Goal: Communication & Community: Answer question/provide support

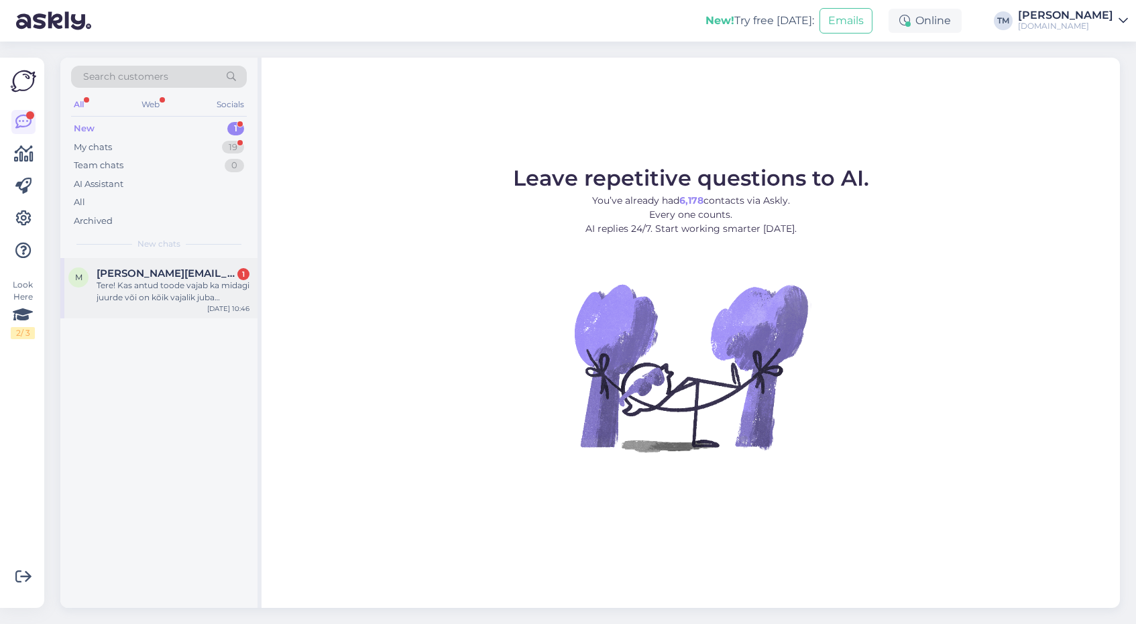
click at [221, 289] on div "Tere! Kas antud toode vajab ka midagi juurde või on kõik vajalik juba komplekti…" at bounding box center [173, 292] width 153 height 24
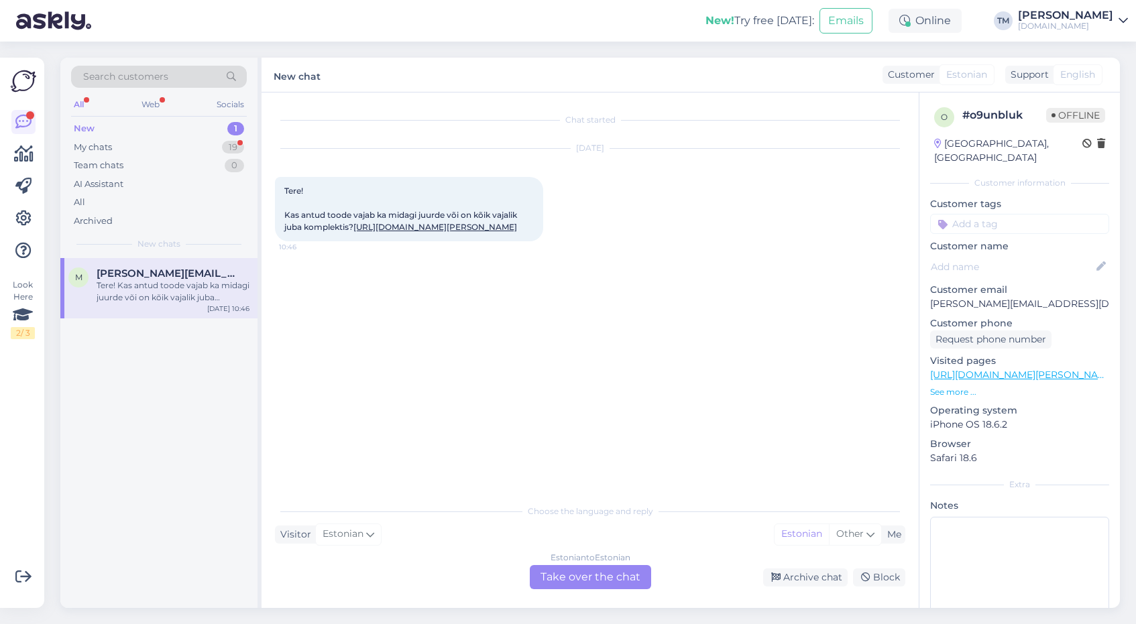
click at [587, 573] on div "Estonian to Estonian Take over the chat" at bounding box center [590, 577] width 121 height 24
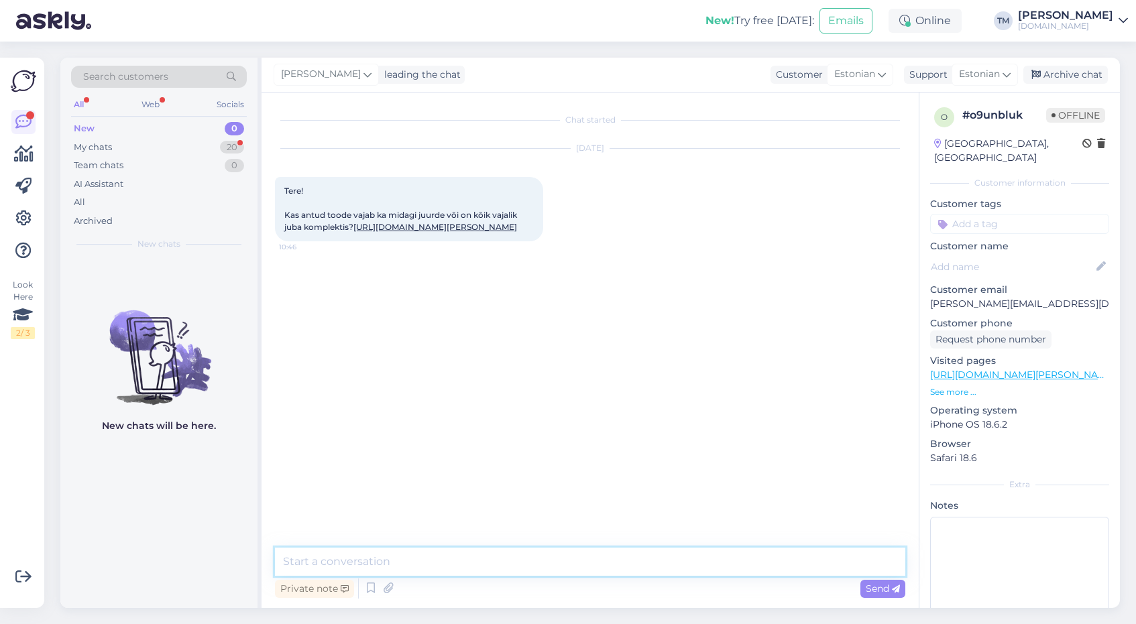
click at [506, 549] on textarea at bounding box center [590, 562] width 630 height 28
type textarea "Tere! Kohe vaatan."
type textarea "Sel on kõik vajalik kaasas"
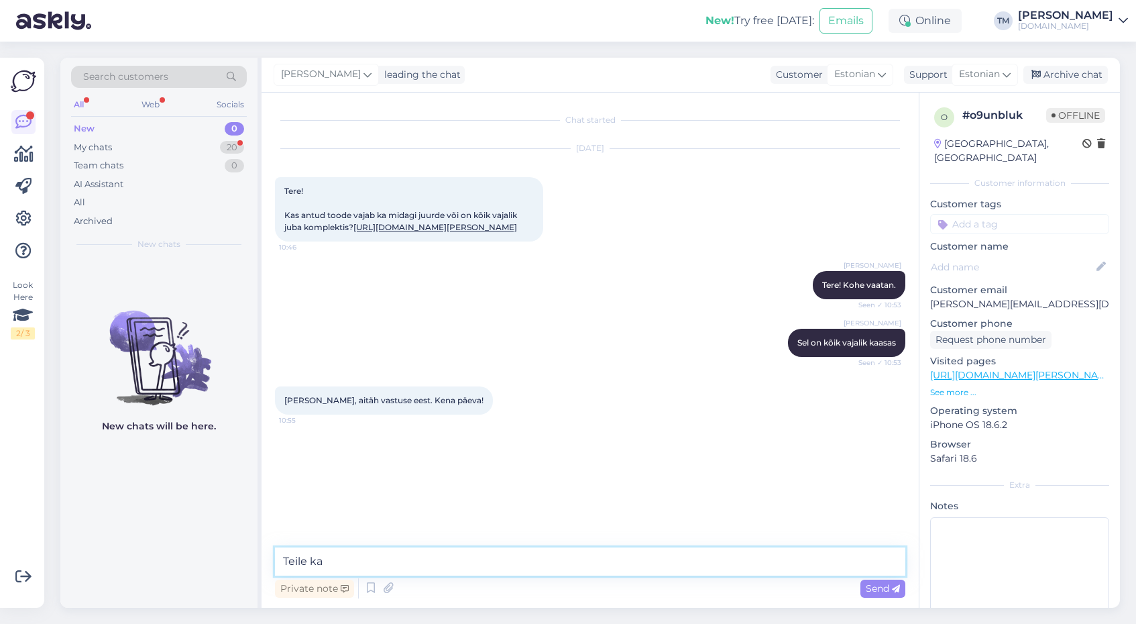
type textarea "Teile ka!"
click at [952, 27] on div "Online" at bounding box center [924, 21] width 73 height 24
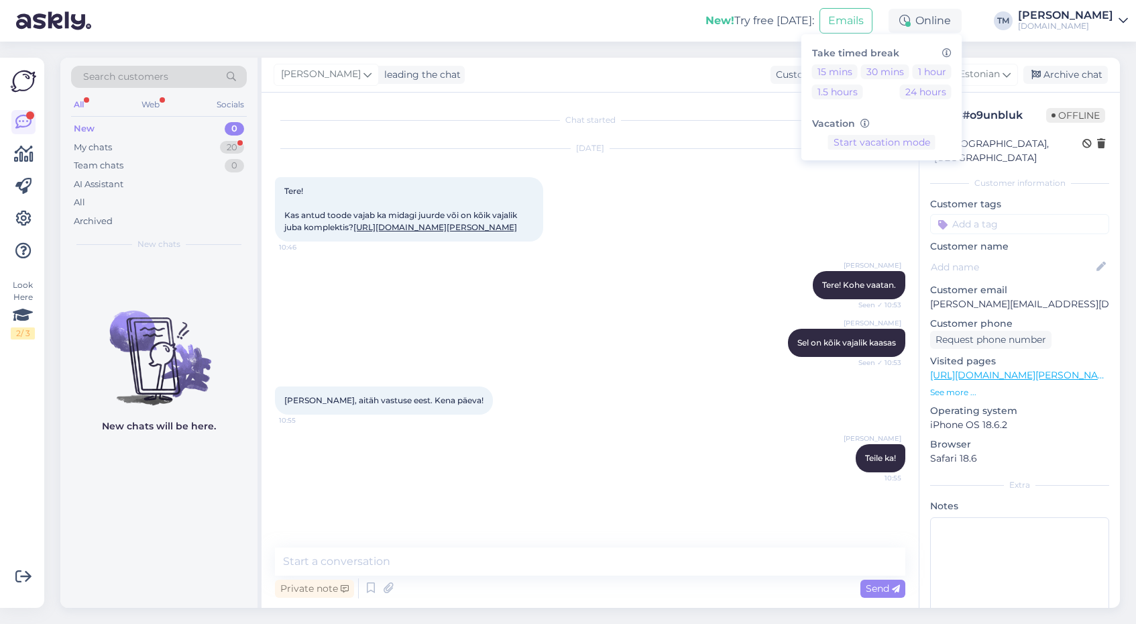
click at [929, 82] on div "15 mins 30 mins 1 hour 1.5 hours 24 hours" at bounding box center [881, 84] width 139 height 40
click at [928, 87] on button "24 hours" at bounding box center [926, 91] width 52 height 15
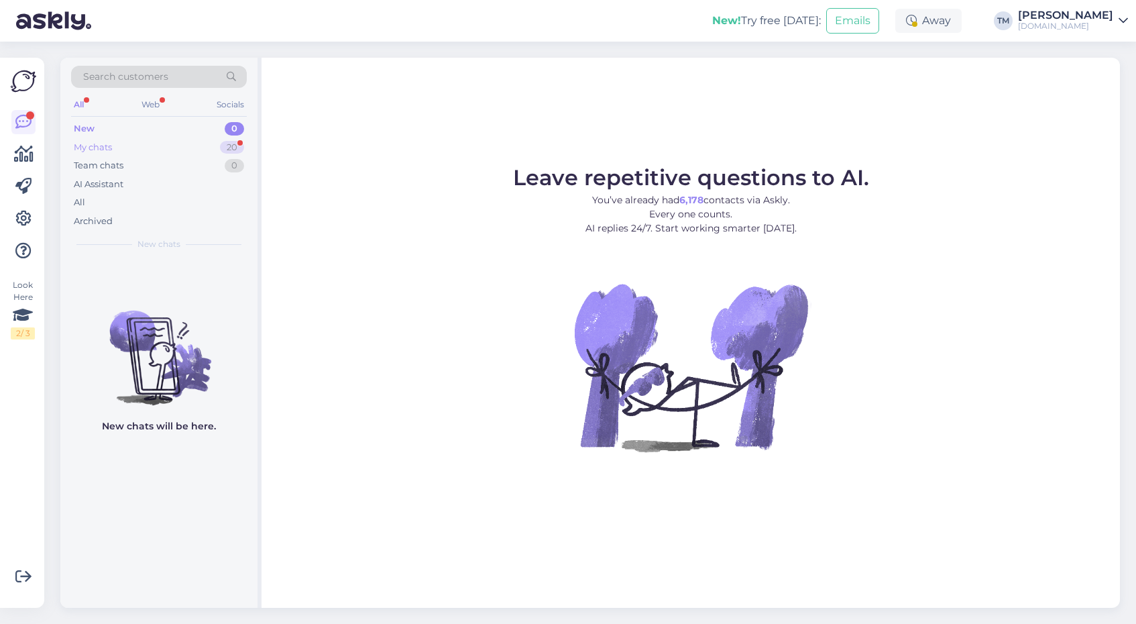
click at [139, 146] on div "My chats 20" at bounding box center [159, 147] width 176 height 19
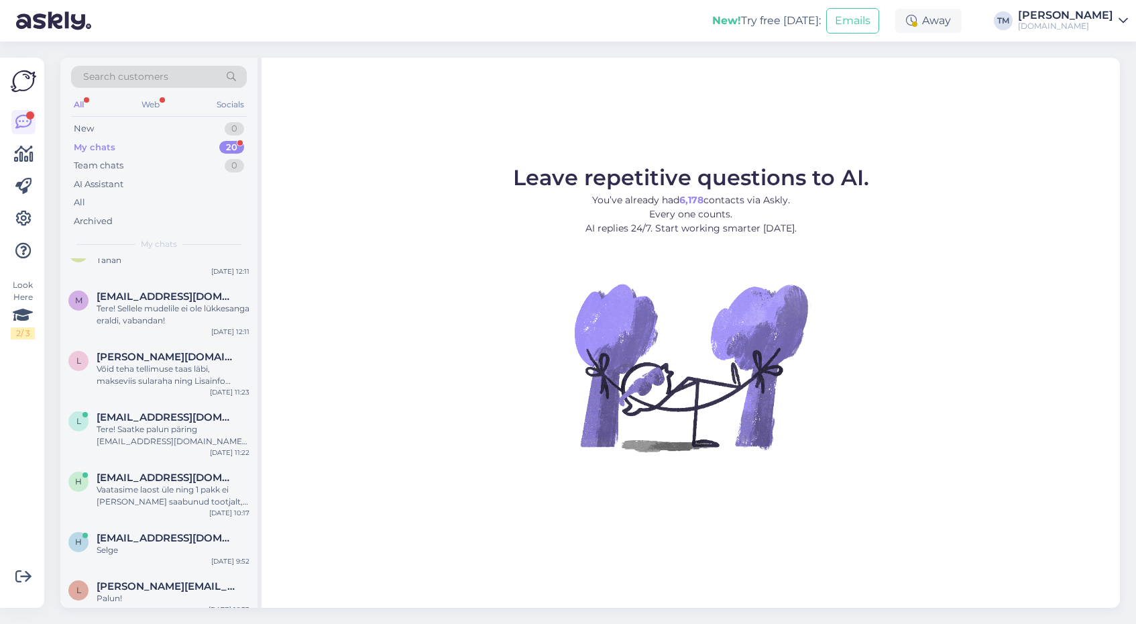
scroll to position [456, 0]
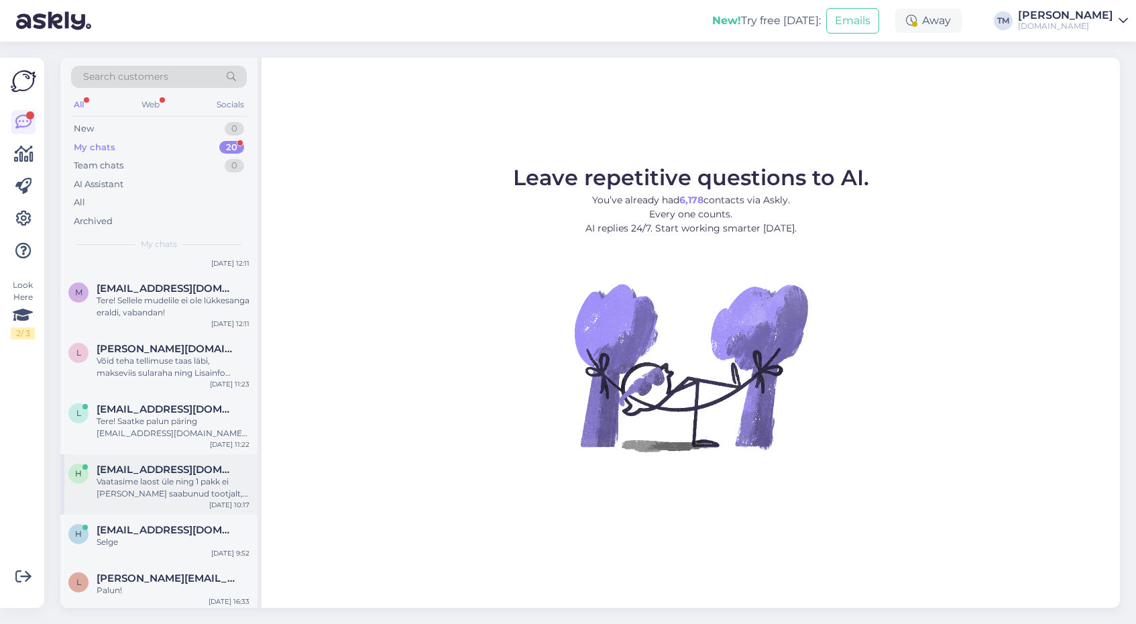
click at [164, 490] on div "Vaatasime laost üle ning 1 pakk ei ole meile saabunud tootjalt, kirjutasime jub…" at bounding box center [173, 487] width 153 height 24
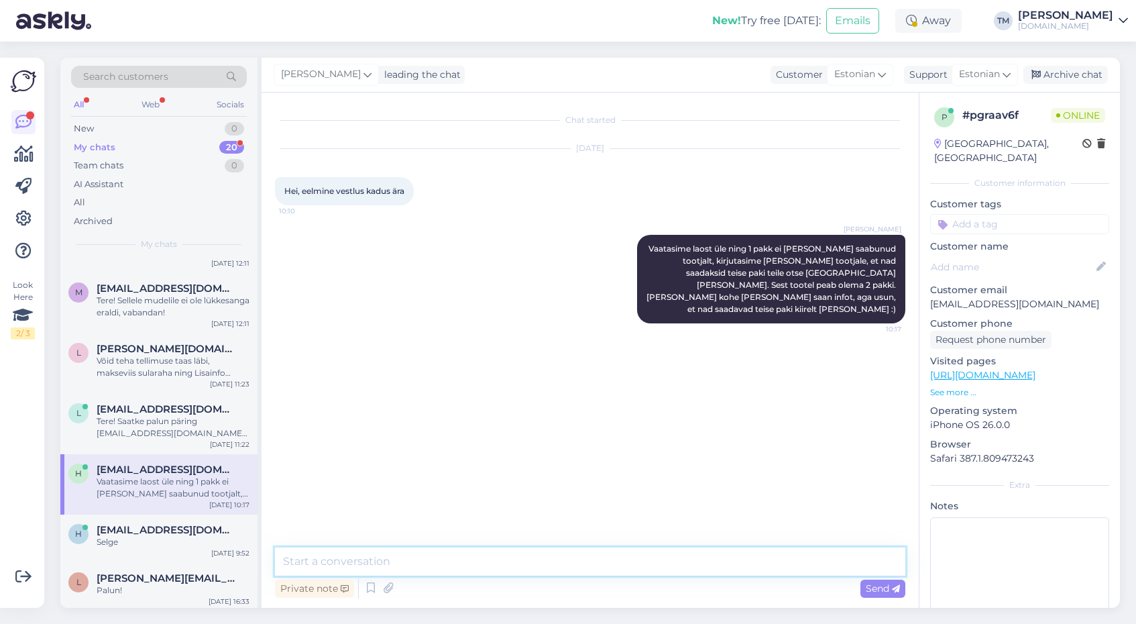
click at [351, 564] on textarea at bounding box center [590, 561] width 630 height 28
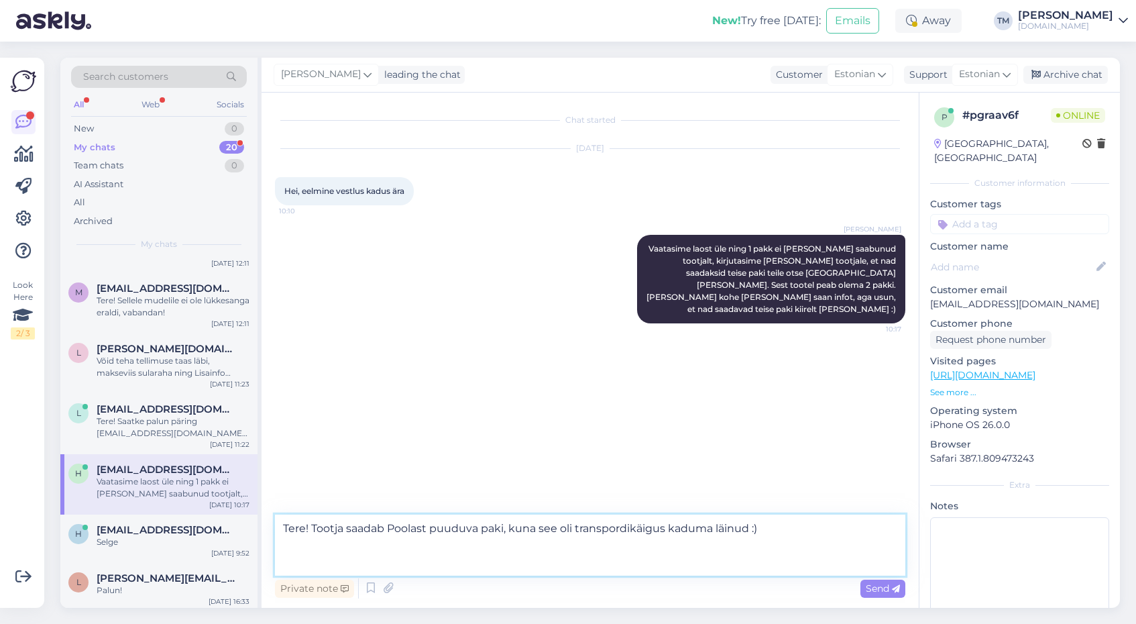
paste textarea "https://smartposti.ee/pakkide-kattesaamine/saadetise-jalgimine?trackingCode=JJD…"
type textarea "Tere! Tootja saadab Poolast puuduva paki, kuna see oli transpordikäigus kaduma …"
